Goal: Task Accomplishment & Management: Manage account settings

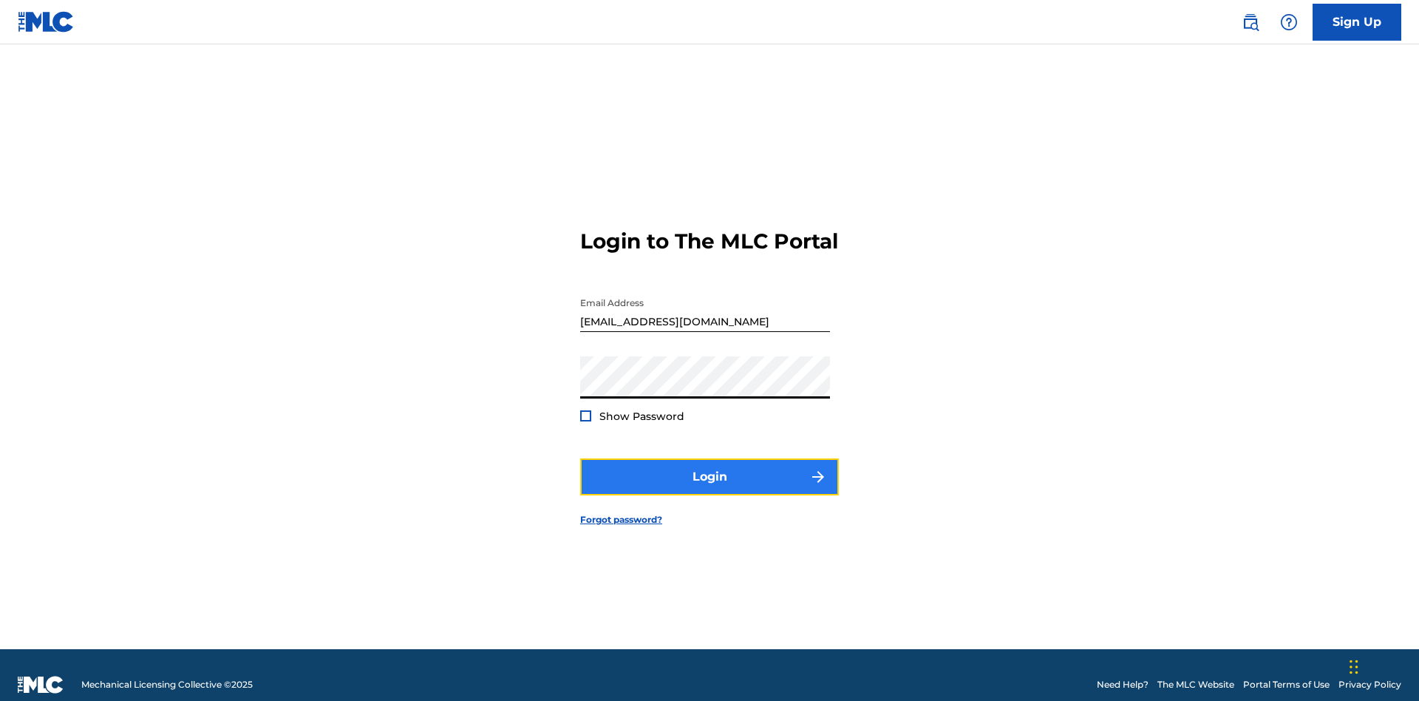
click at [709, 470] on button "Login" at bounding box center [709, 476] width 259 height 37
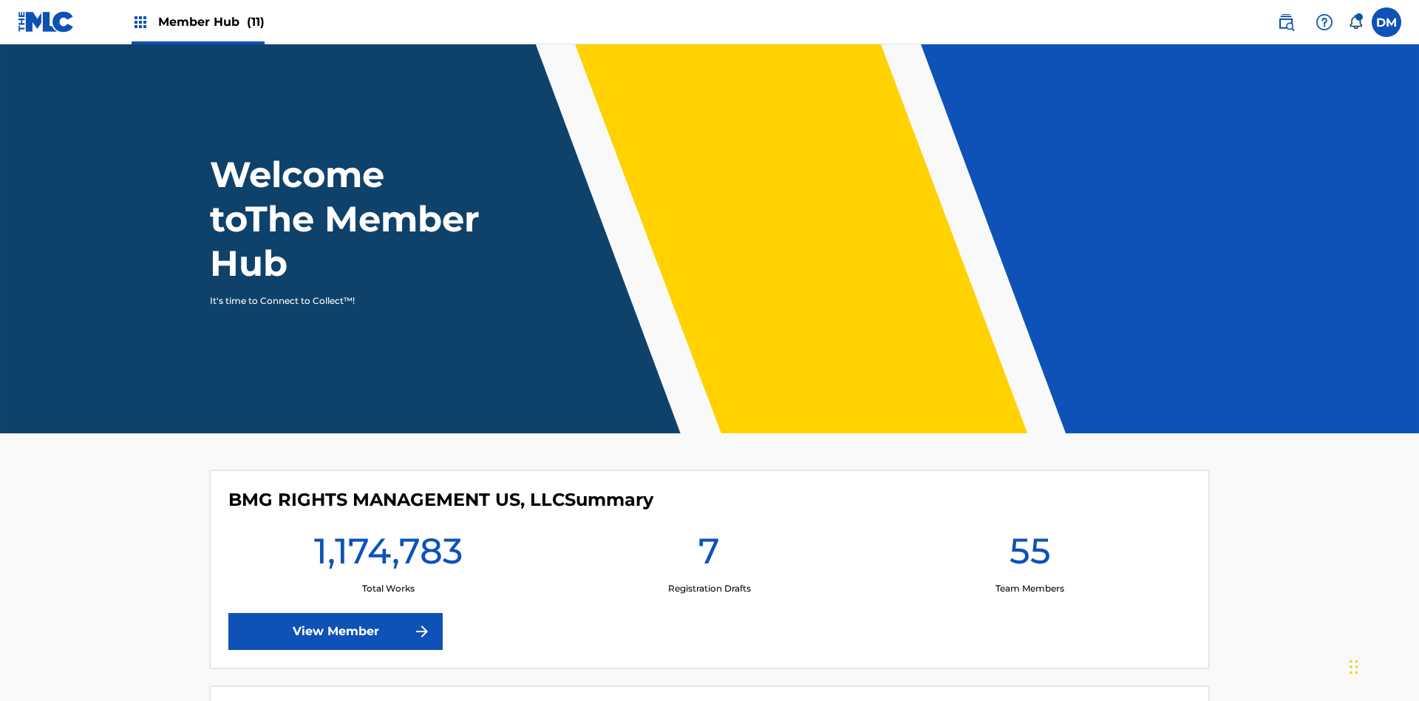
click at [197, 21] on span "Member Hub (11)" at bounding box center [211, 21] width 106 height 17
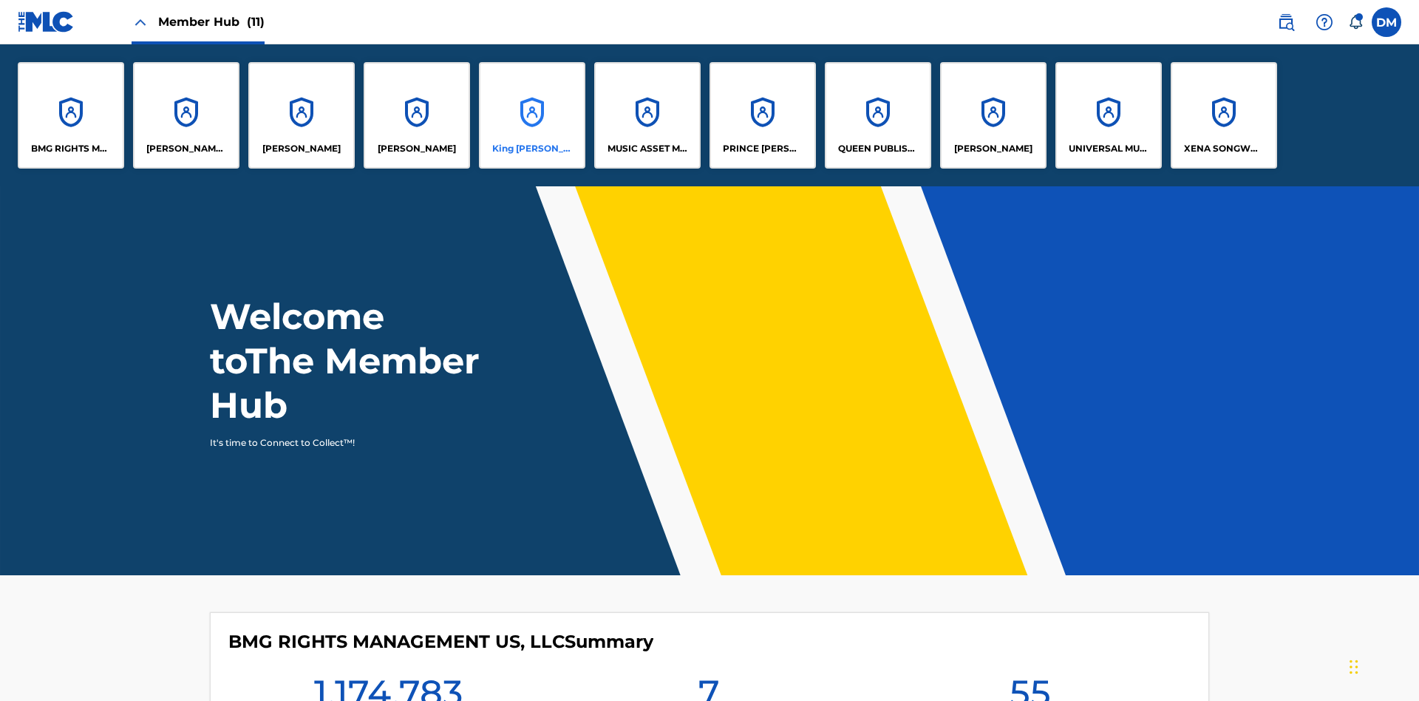
click at [531, 149] on p "King [PERSON_NAME]" at bounding box center [532, 148] width 81 height 13
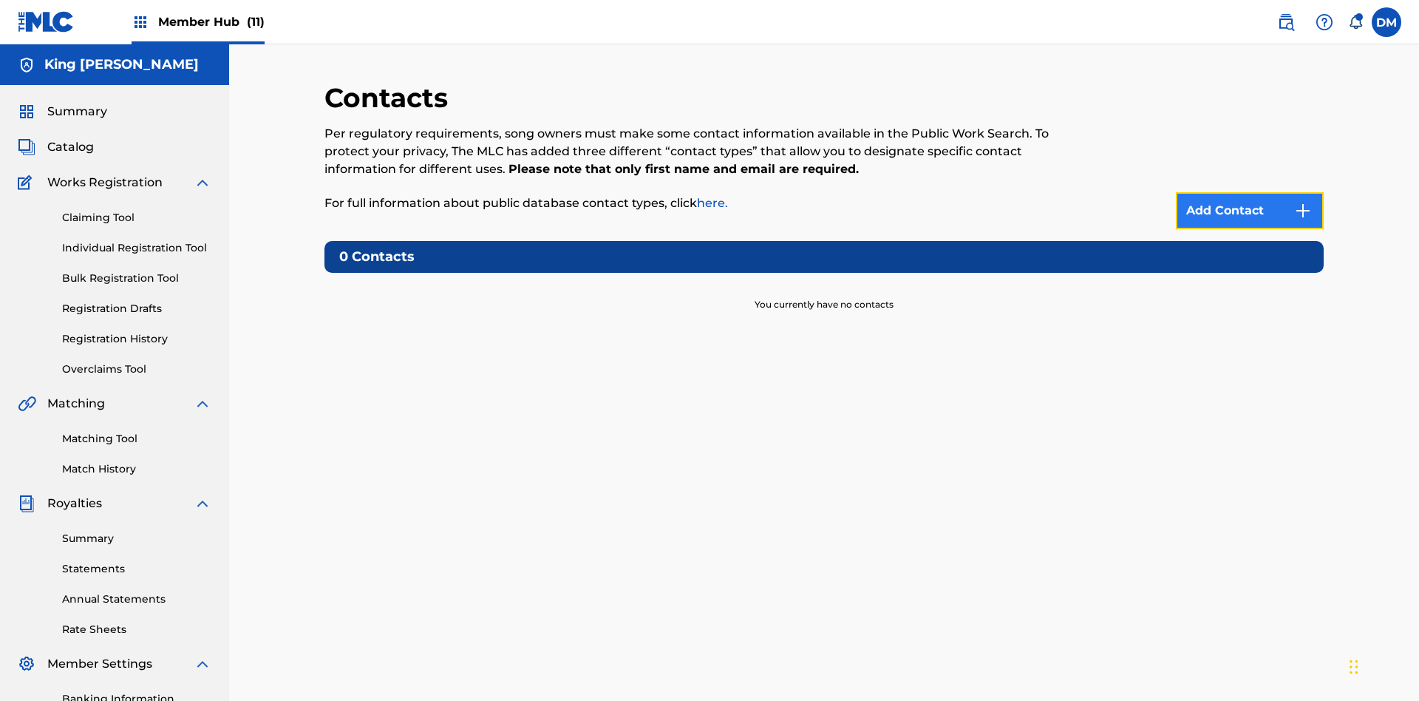
click at [1303, 202] on img at bounding box center [1303, 211] width 18 height 18
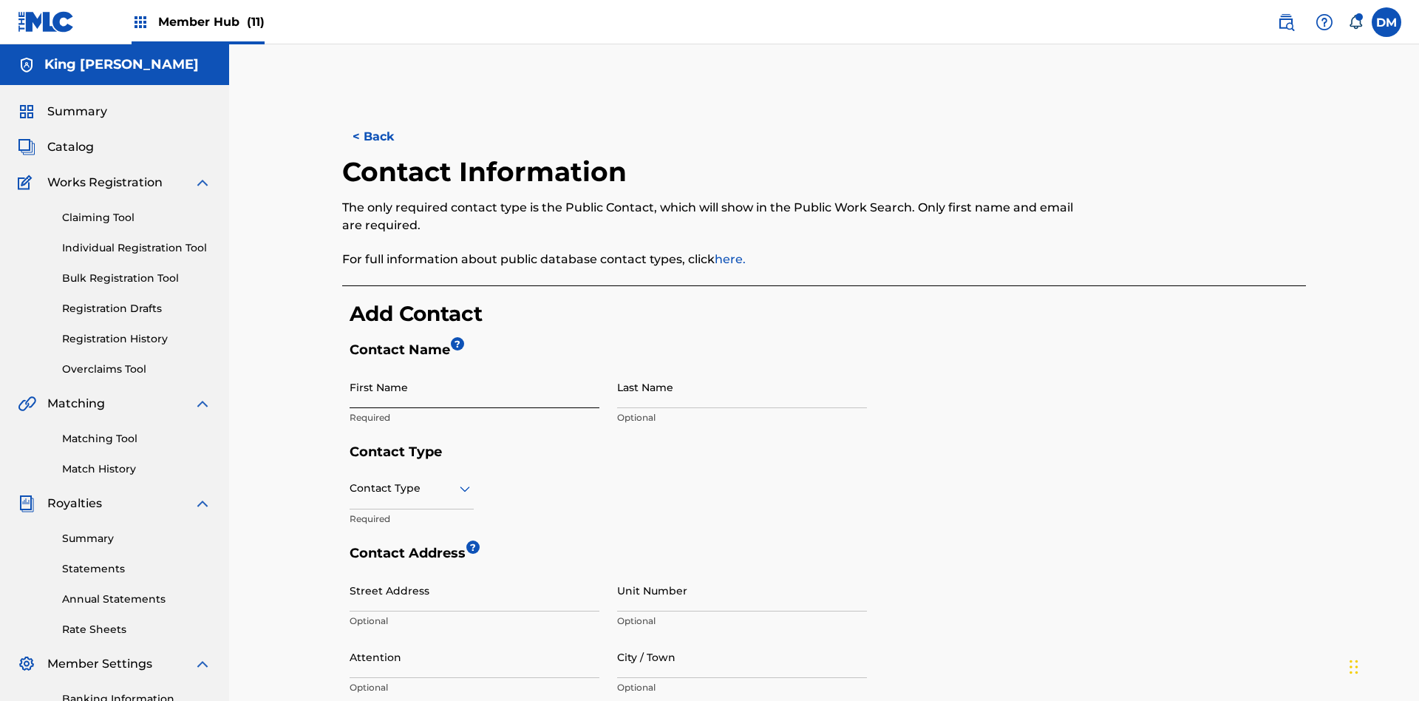
click at [474, 366] on input "First Name" at bounding box center [475, 387] width 250 height 42
type input "2025.09.19.04.24.06"
click at [742, 366] on input "Last Name" at bounding box center [742, 387] width 250 height 42
type input "2025.09.19.04.24.06"
click at [350, 480] on input "text" at bounding box center [351, 488] width 3 height 16
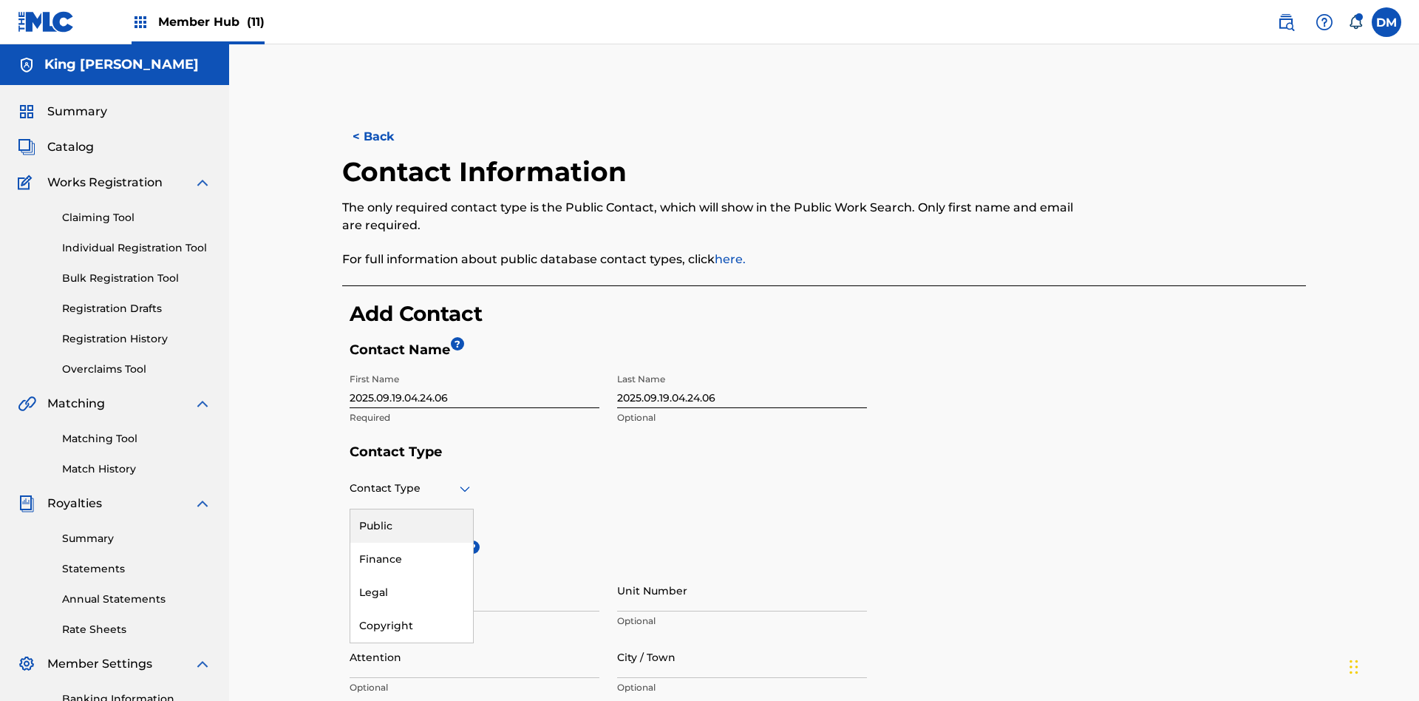
click at [412, 509] on div "Public" at bounding box center [411, 525] width 123 height 33
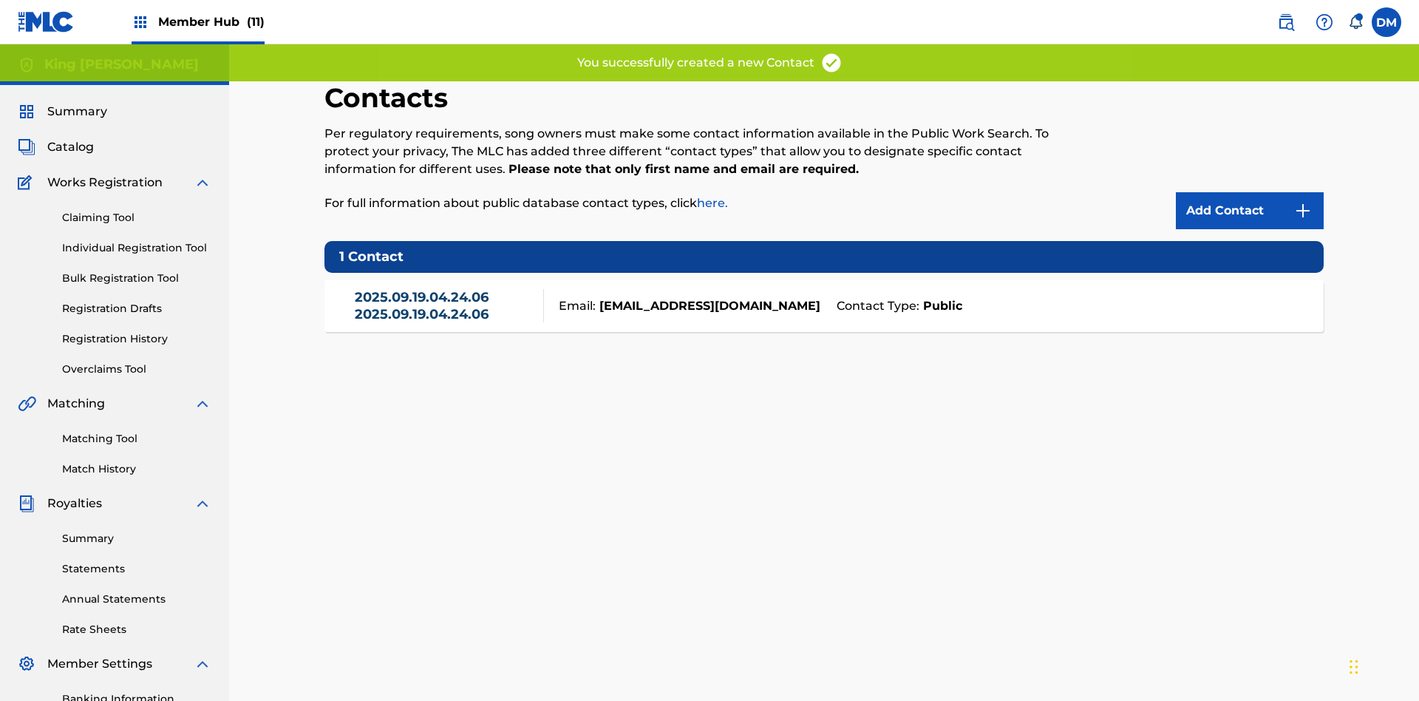
click at [445, 289] on link "2025.09.19.04.24.06 2025.09.19.04.24.06" at bounding box center [446, 305] width 182 height 33
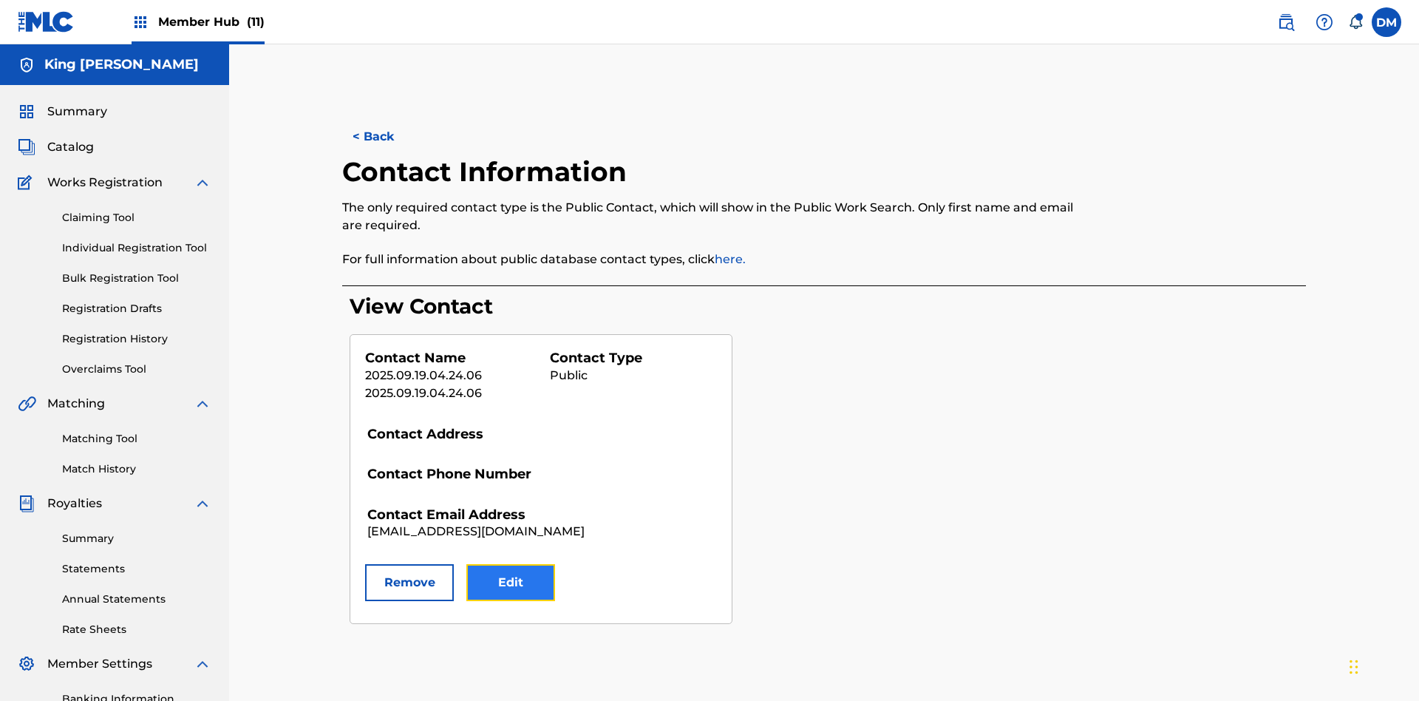
click at [511, 564] on button "Edit" at bounding box center [510, 582] width 89 height 37
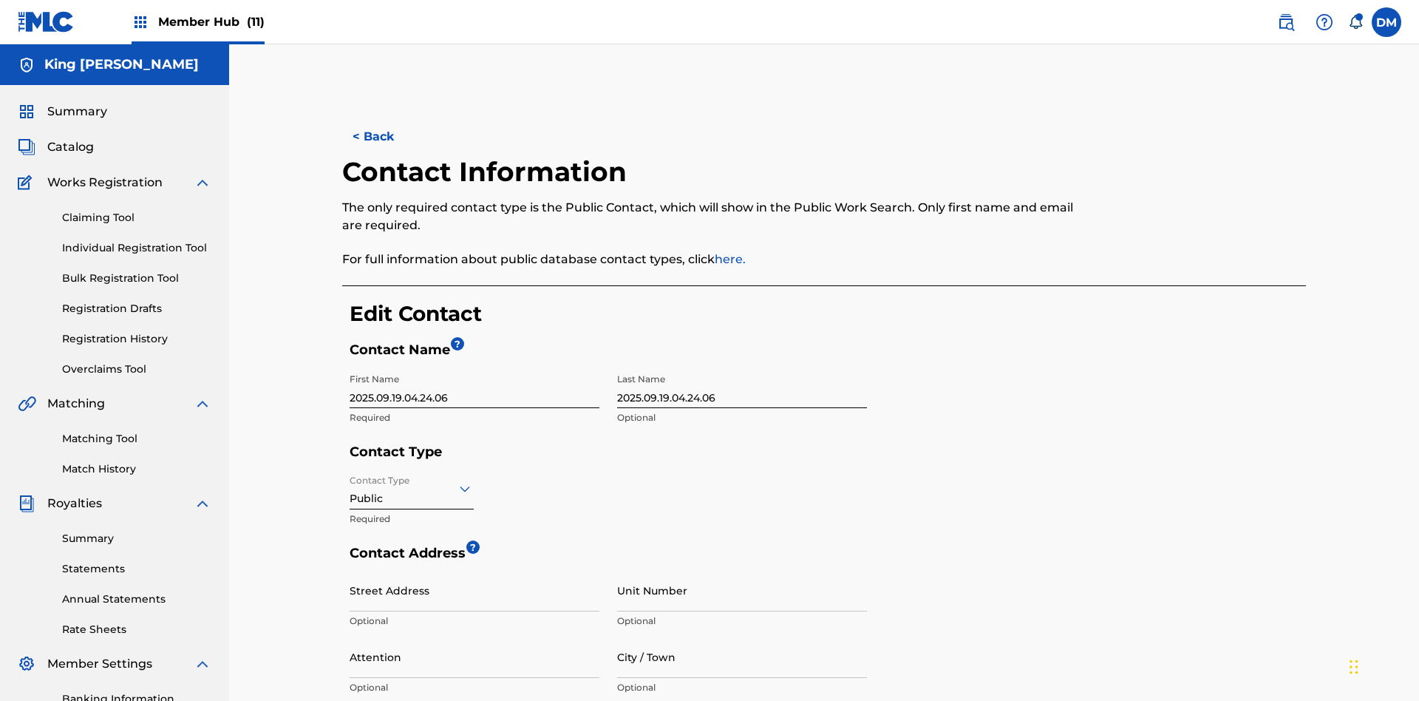
click at [474, 366] on input "2025.09.19.04.24.06" at bounding box center [475, 387] width 250 height 42
type input "2025.09.19.04.26.13"
click at [742, 366] on input "2025.09.19.04.24.06" at bounding box center [742, 387] width 250 height 42
type input "2025.09.19.04.26.13"
click at [350, 480] on input "Contact Type" at bounding box center [351, 488] width 3 height 16
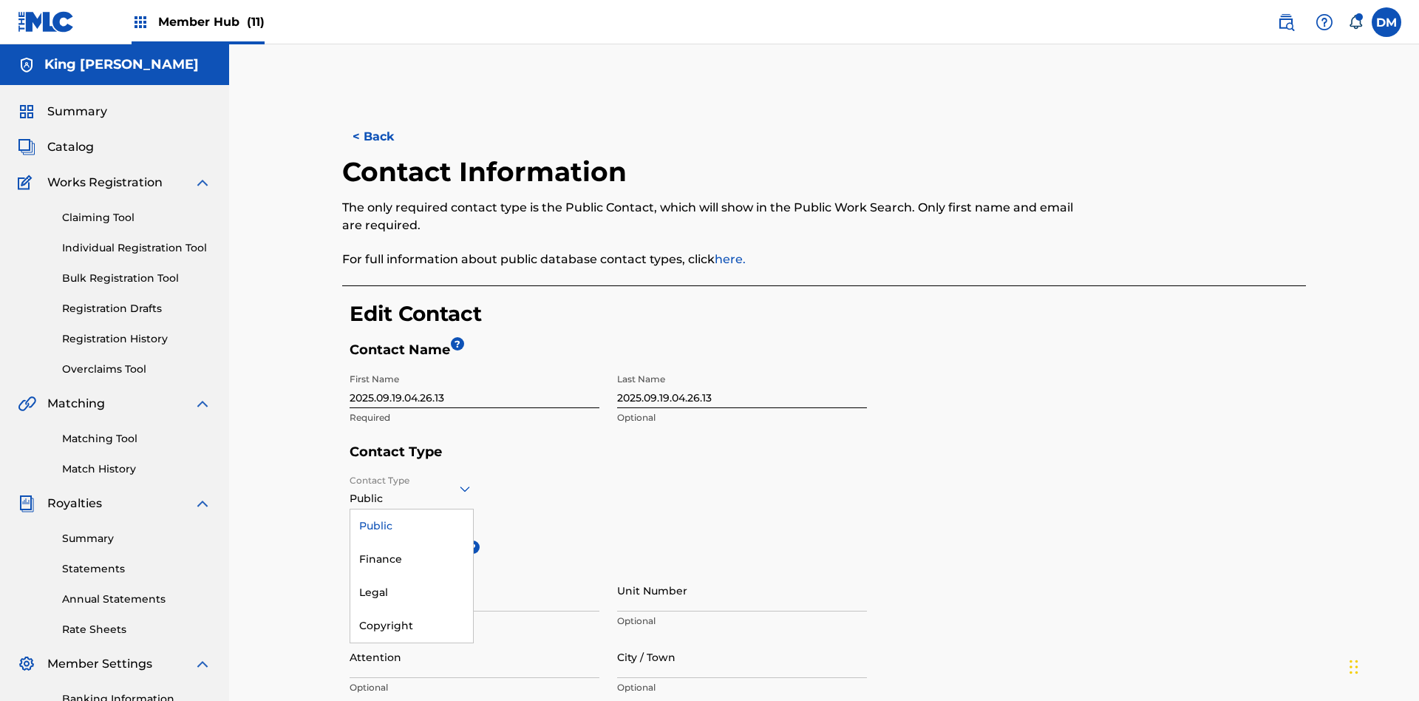
click at [412, 542] on div "Finance" at bounding box center [411, 558] width 123 height 33
click at [742, 636] on input "City / Town" at bounding box center [742, 657] width 250 height 42
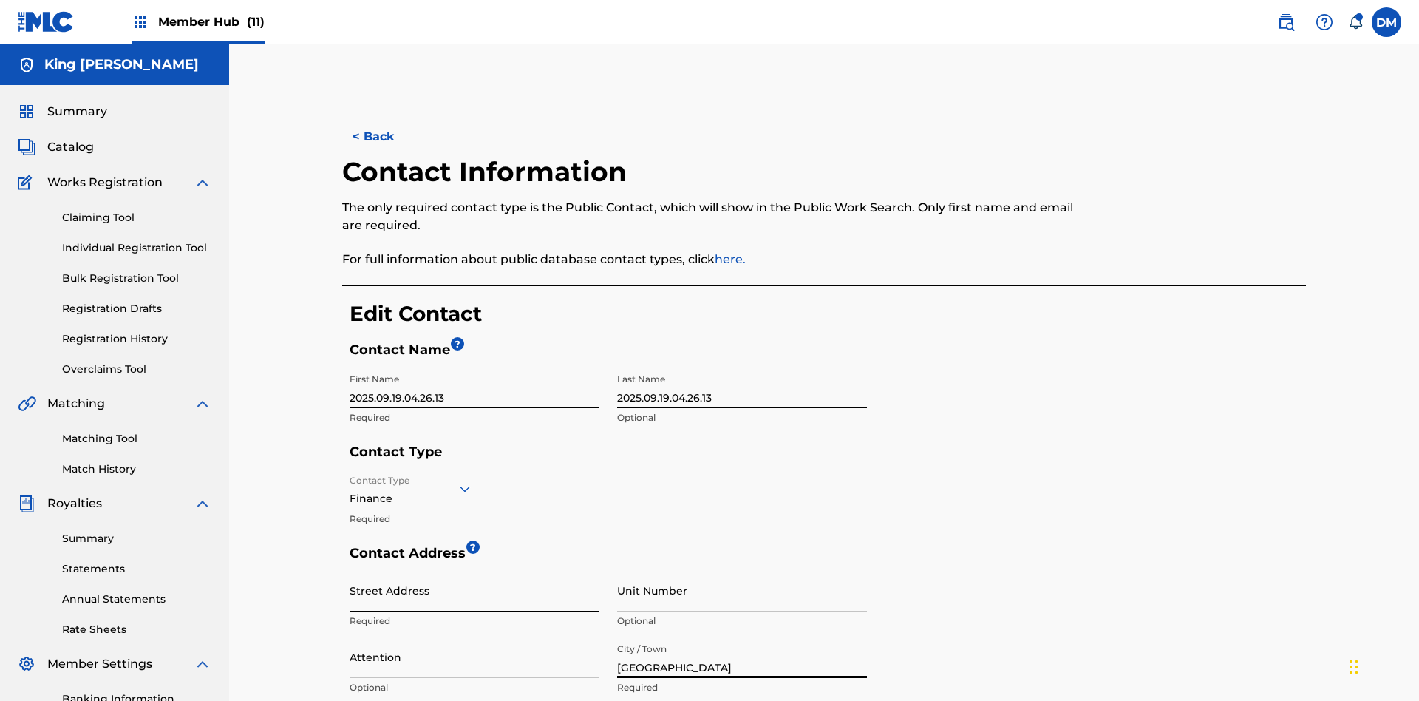
type input "[GEOGRAPHIC_DATA]"
click at [474, 569] on input "Street Address" at bounding box center [475, 590] width 250 height 42
type input "[STREET_ADDRESS]"
click at [742, 569] on input "Unit Number" at bounding box center [742, 590] width 250 height 42
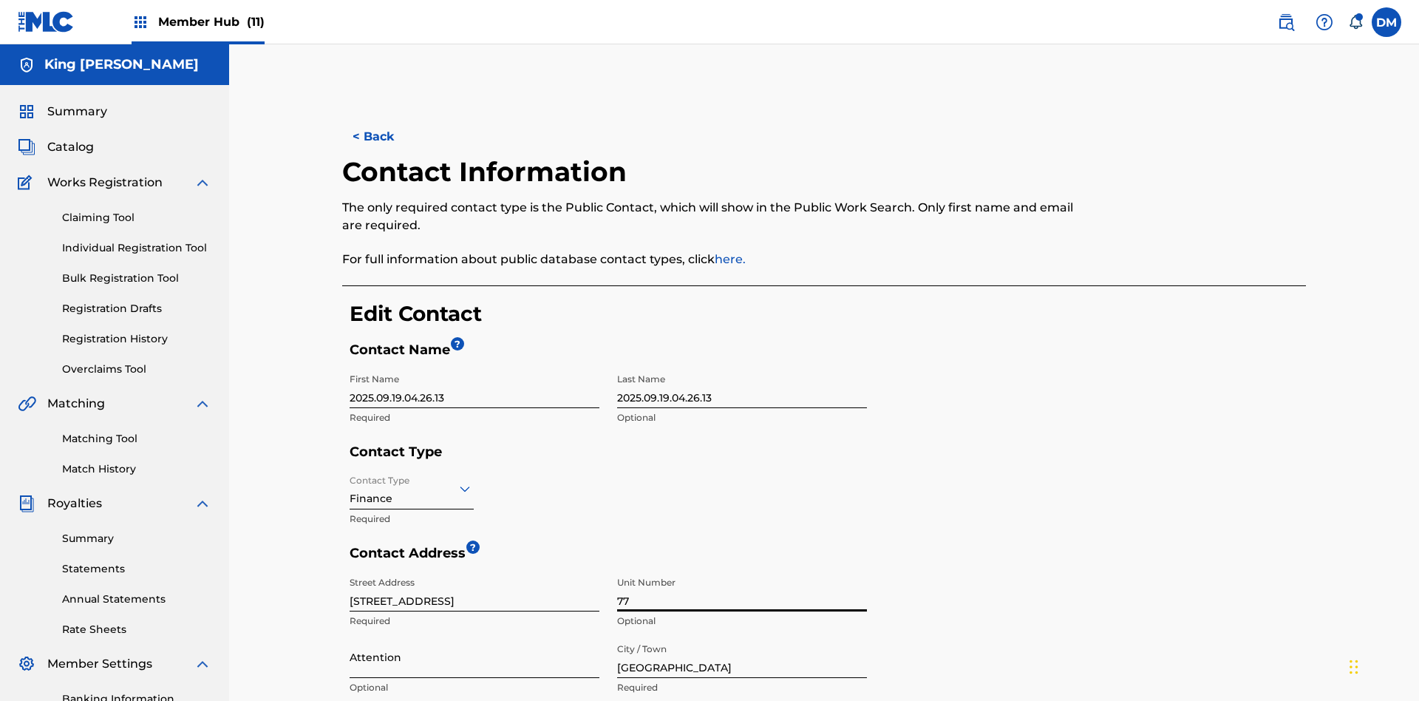
type input "77"
click at [474, 636] on input "Attention" at bounding box center [475, 657] width 250 height 42
type input "[PERSON_NAME]"
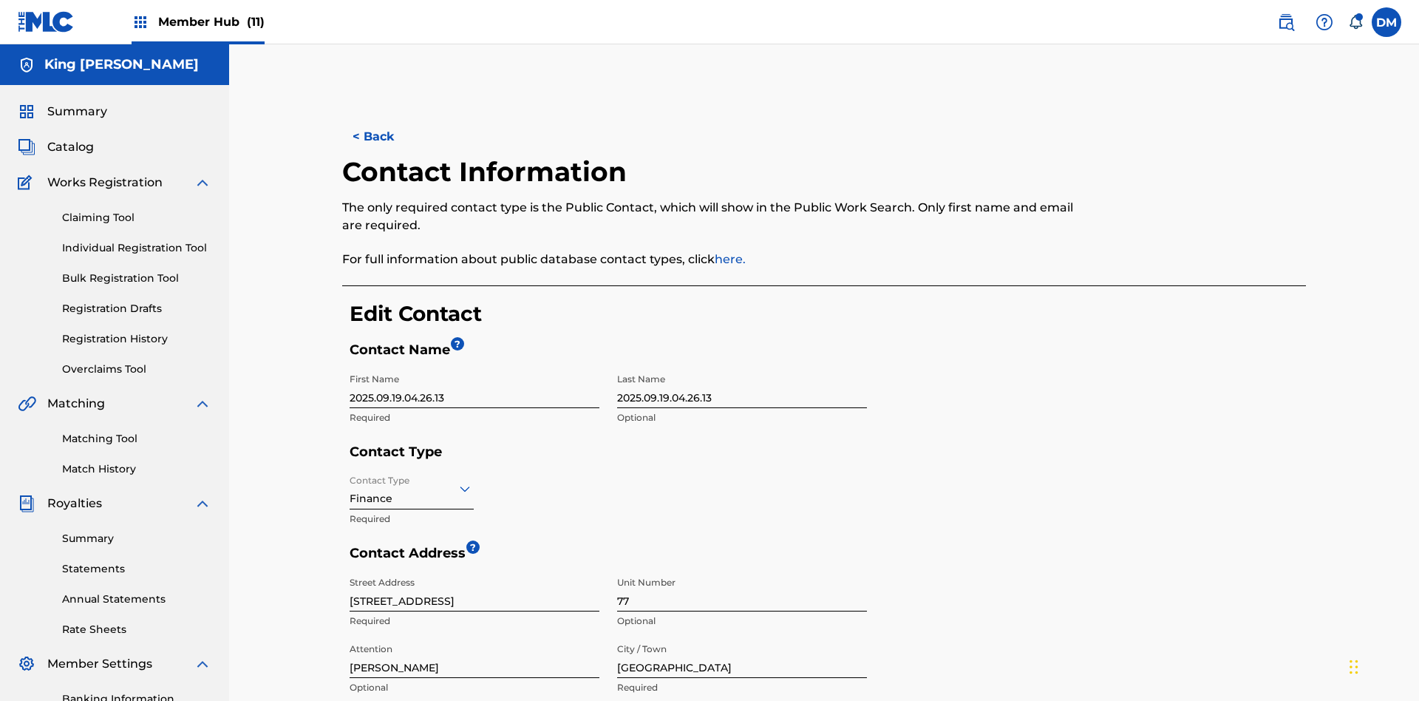
type input "[GEOGRAPHIC_DATA]"
type input "2060"
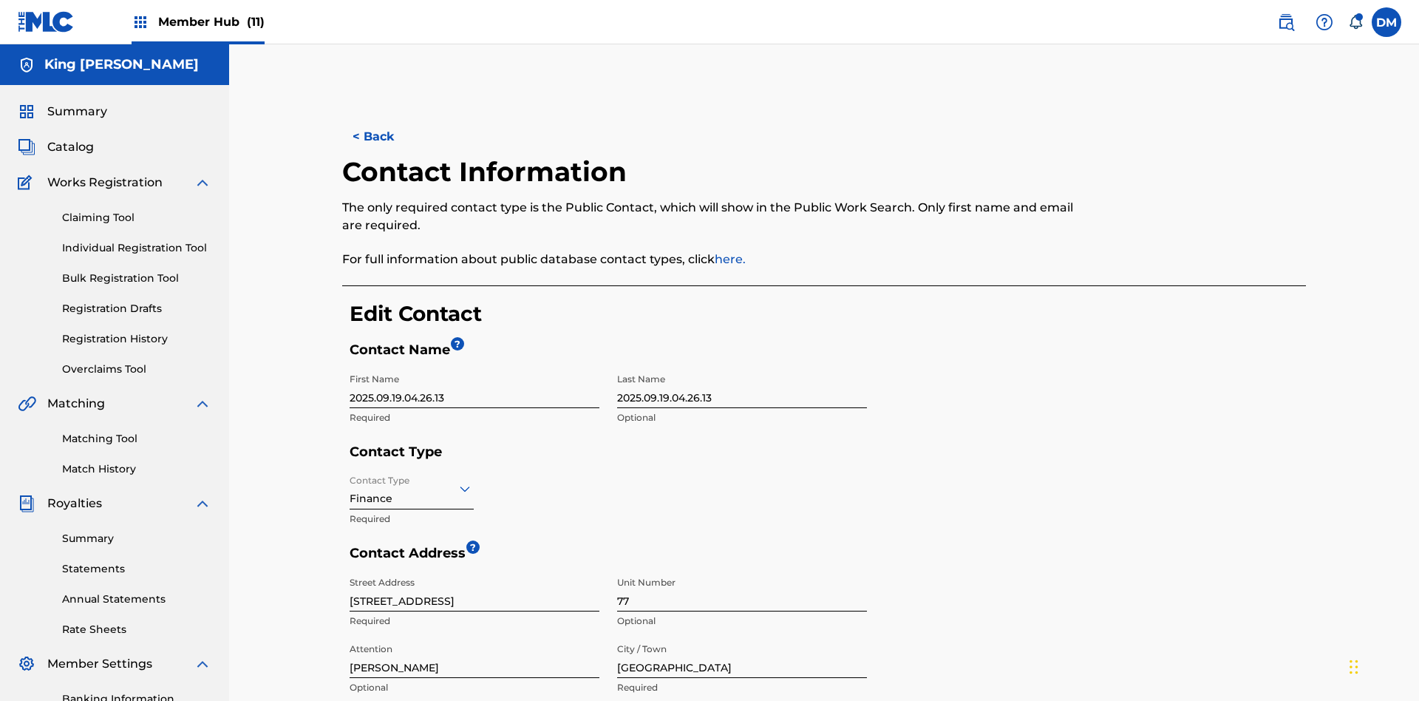
type input "293"
type input "9199000"
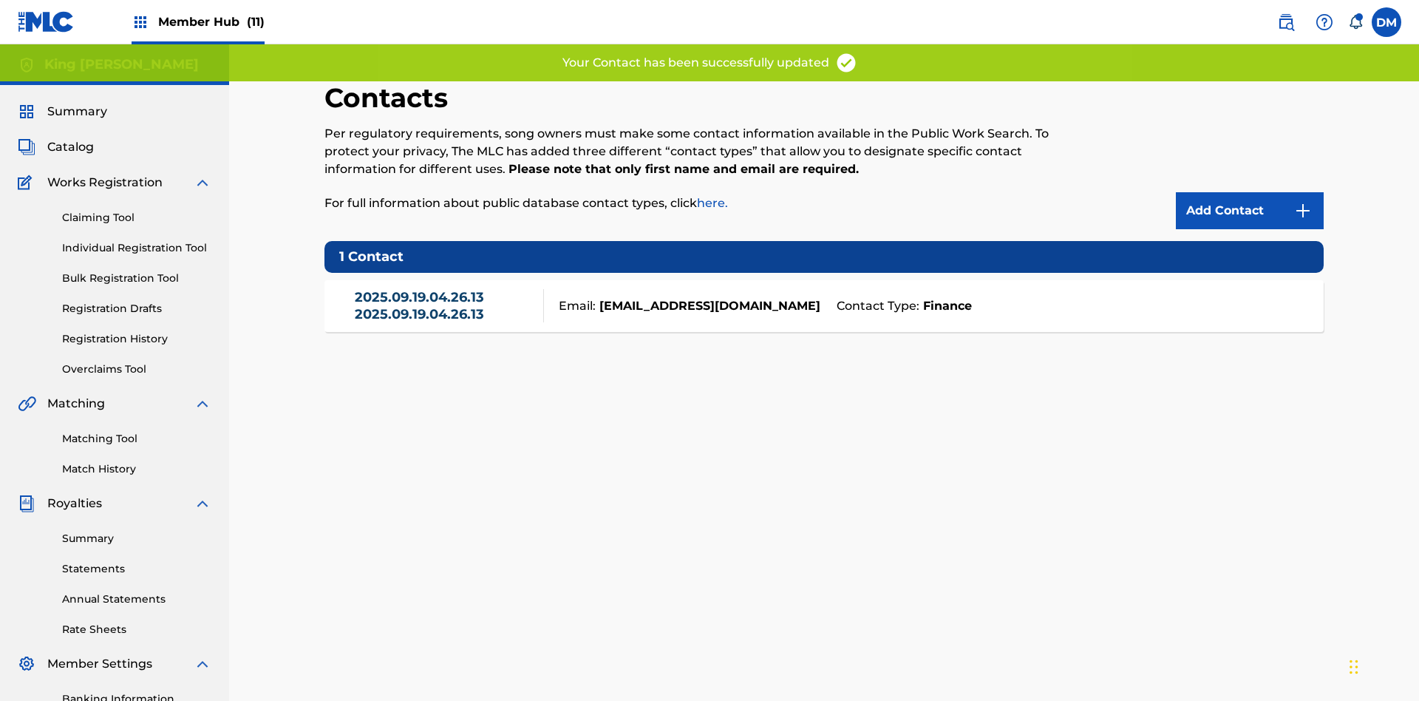
click at [445, 289] on link "2025.09.19.04.26.13 2025.09.19.04.26.13" at bounding box center [446, 305] width 182 height 33
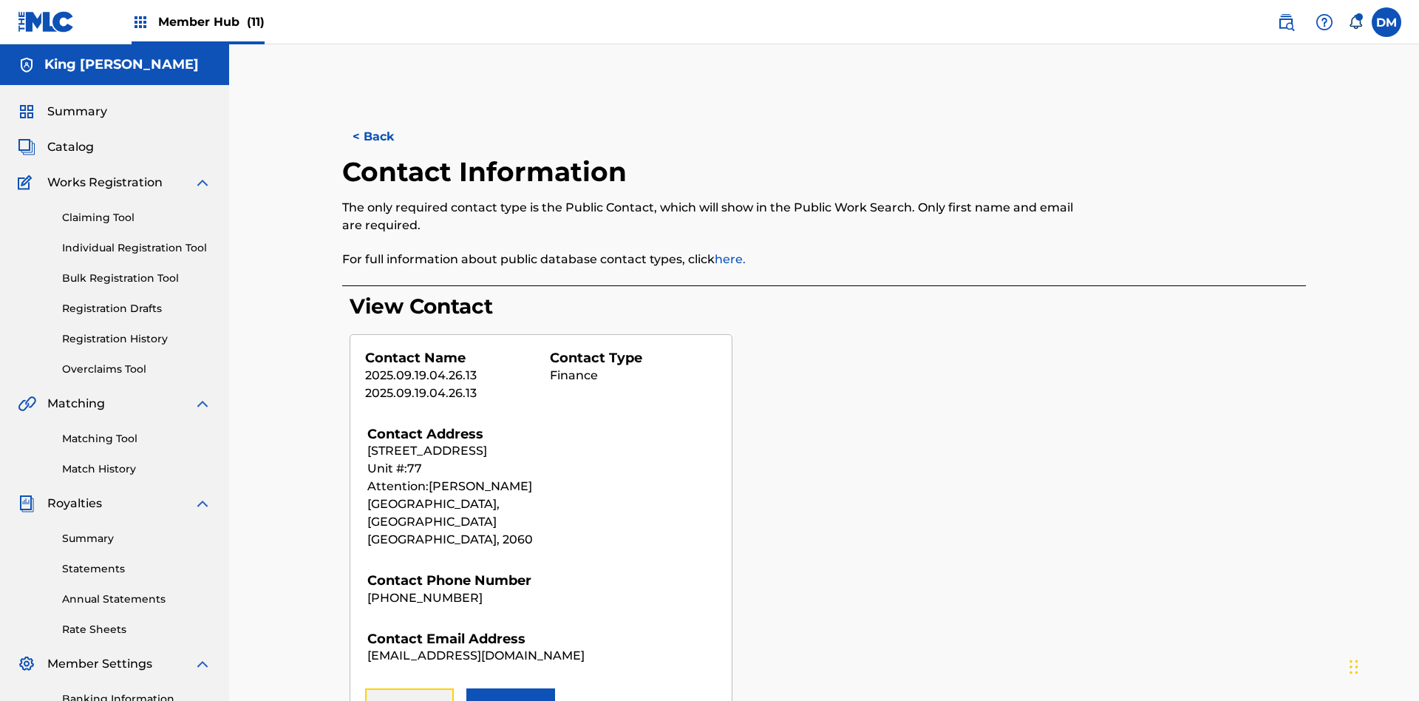
click at [409, 688] on button "Remove" at bounding box center [409, 706] width 89 height 37
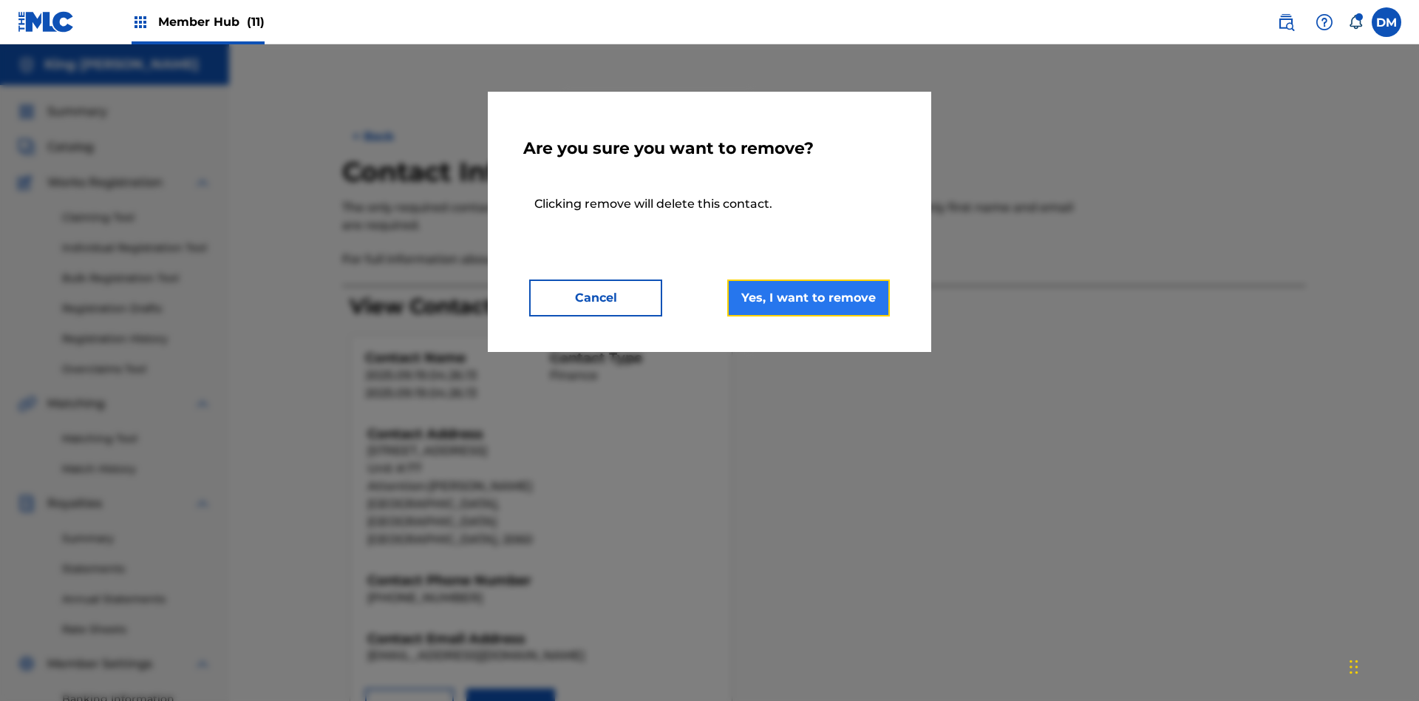
click at [808, 297] on button "Yes, I want to remove" at bounding box center [808, 297] width 163 height 37
